Goal: Navigation & Orientation: Understand site structure

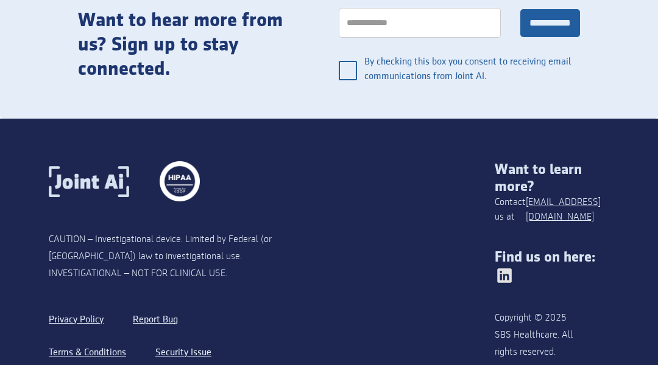
scroll to position [3113, 0]
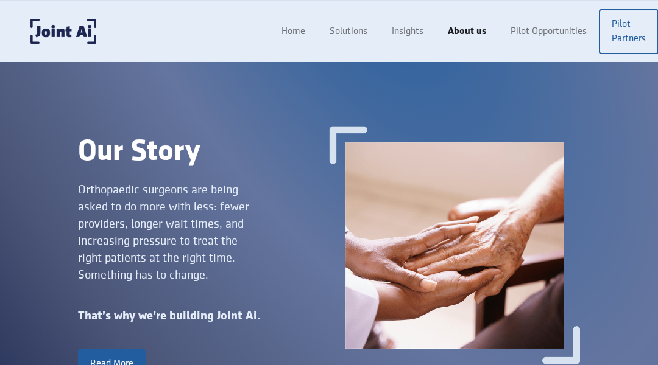
scroll to position [1652, 0]
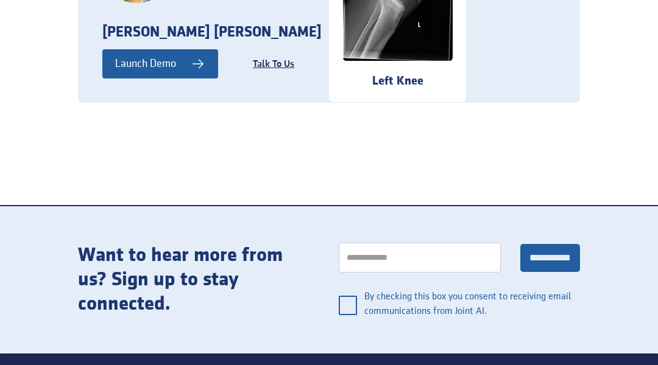
scroll to position [1691, 0]
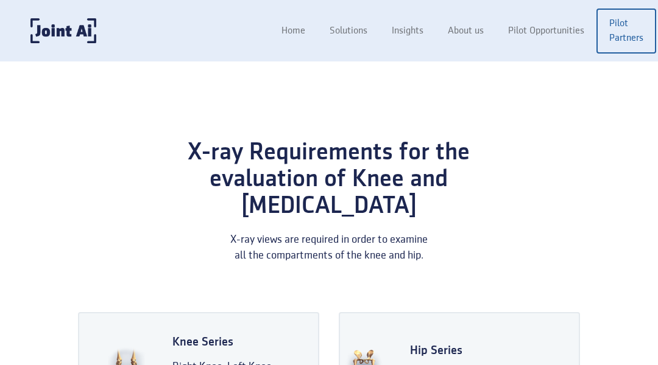
scroll to position [2878, 0]
